Goal: Complete application form: Complete application form

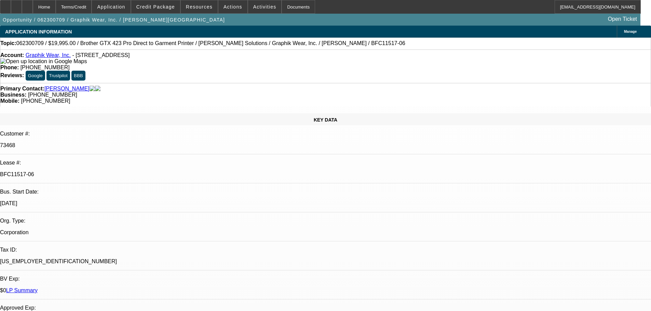
select select "0"
select select "6"
select select "0"
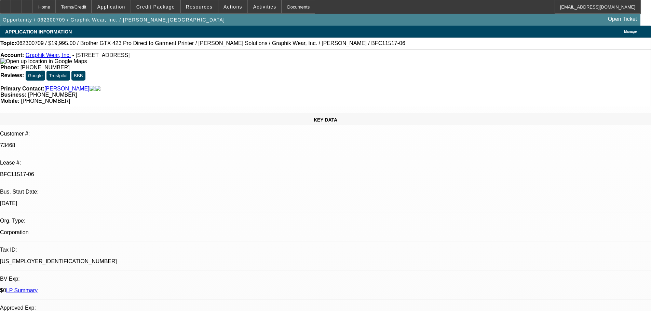
select select "0"
select select "6"
select select "0"
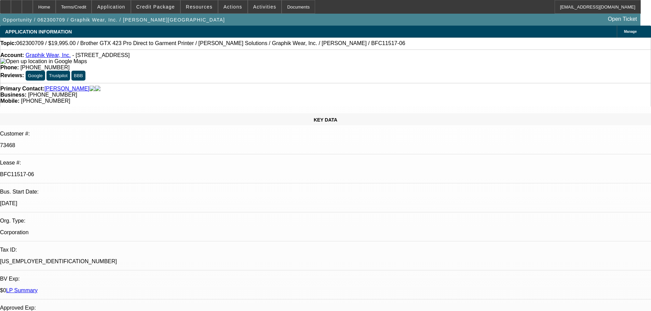
select select "0"
select select "6"
